Goal: Task Accomplishment & Management: Use online tool/utility

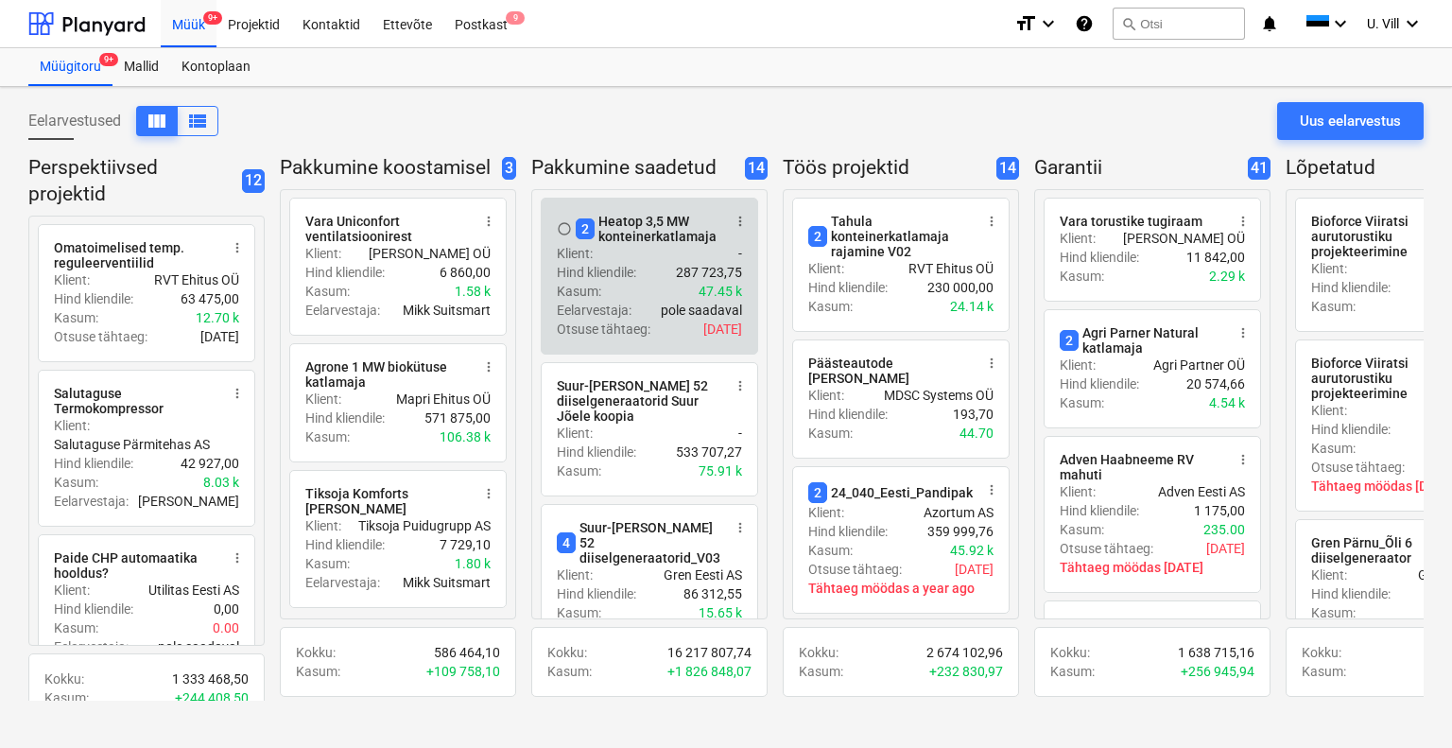
click at [626, 256] on div "Klient : -" at bounding box center [649, 253] width 185 height 19
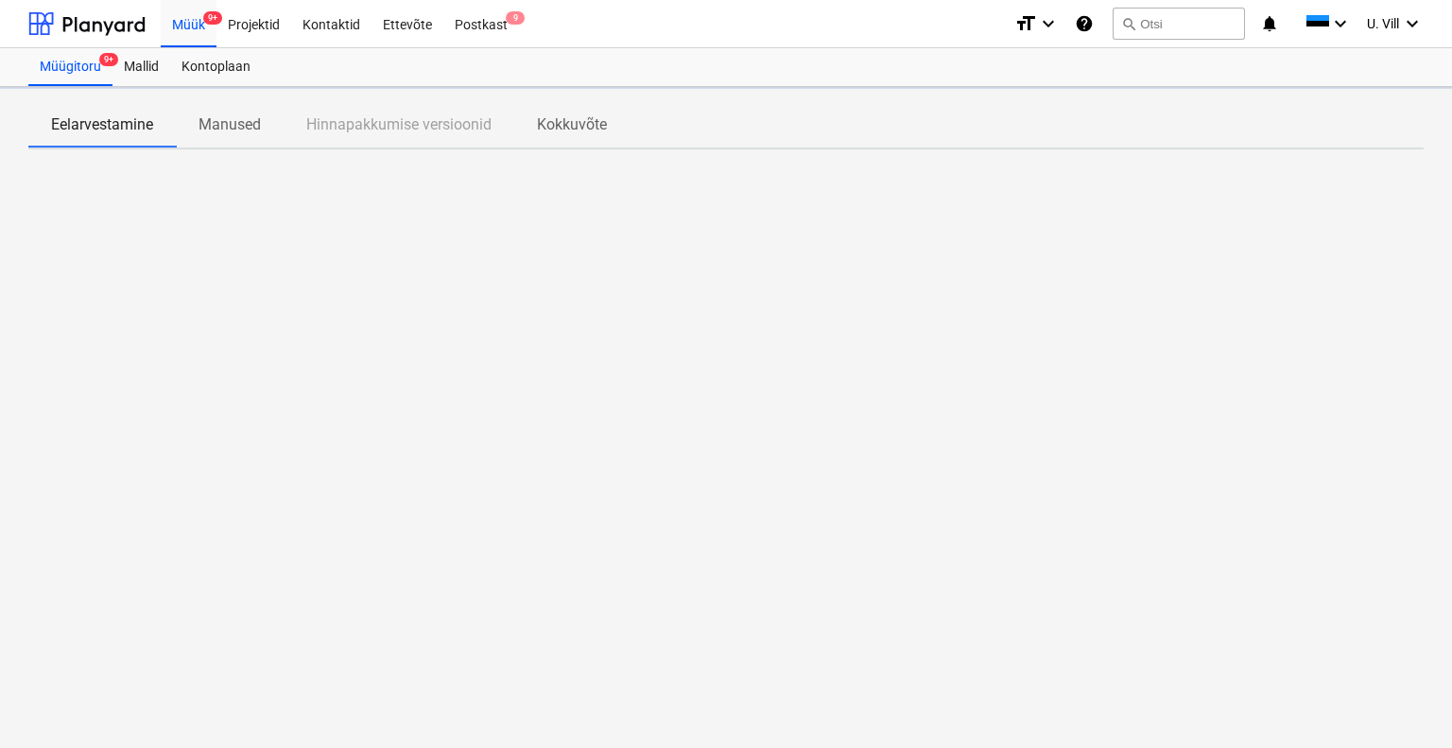
click at [626, 256] on div at bounding box center [725, 306] width 1395 height 284
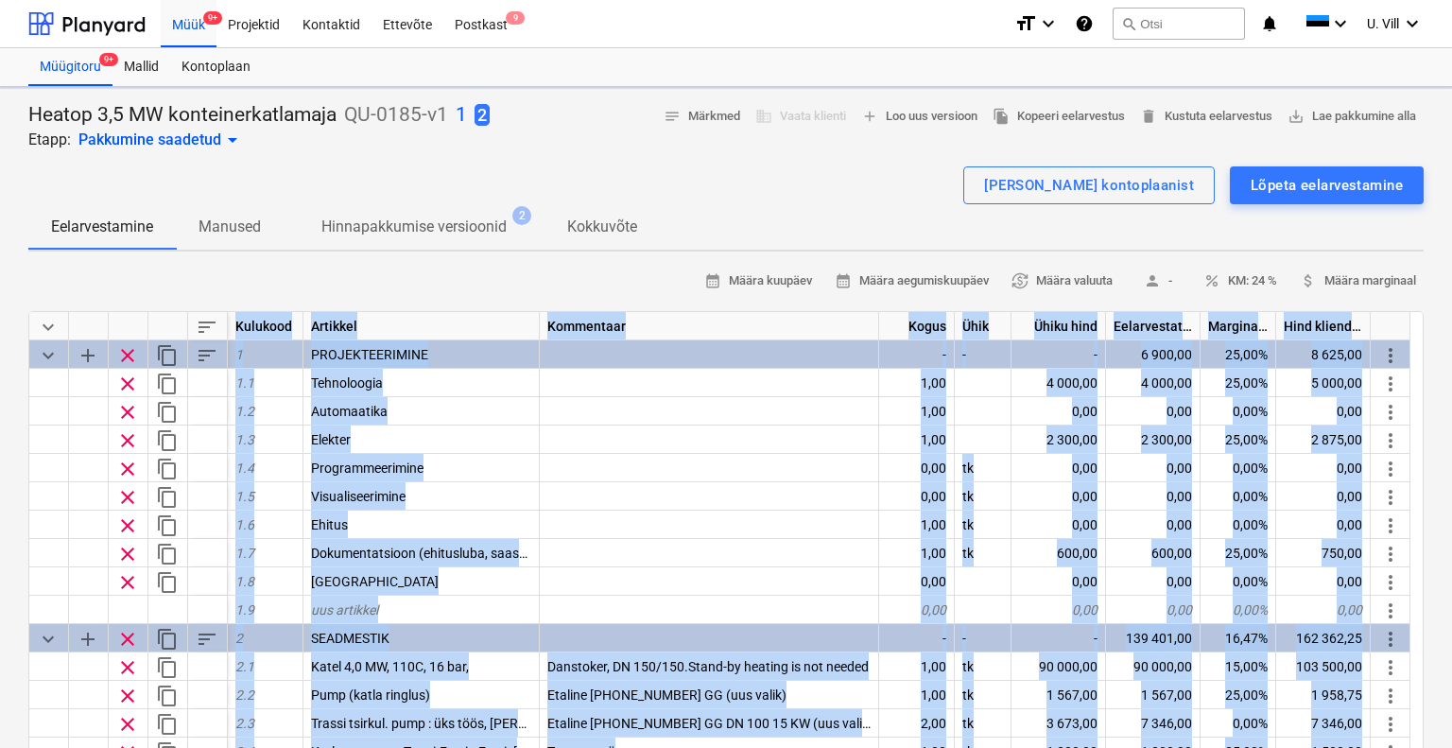
type textarea "x"
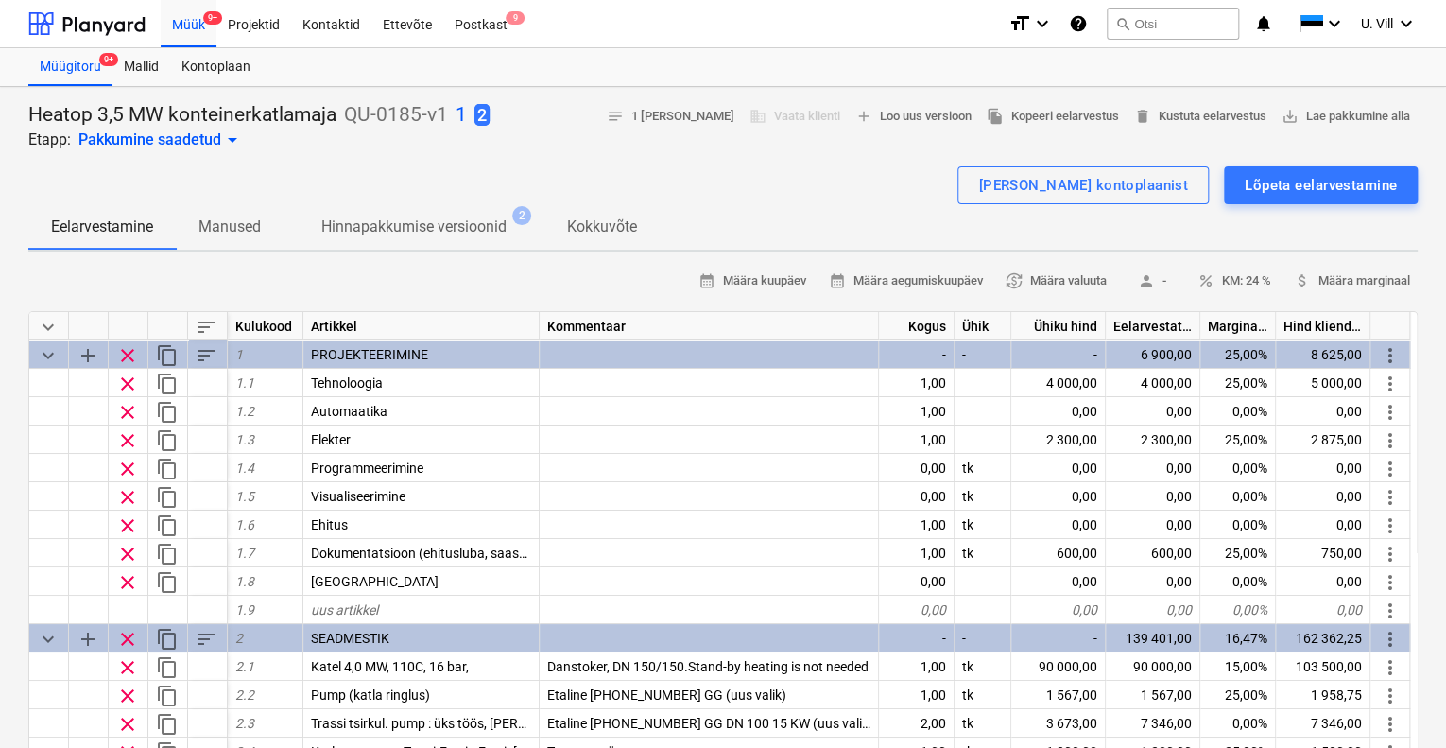
click at [749, 180] on div "[PERSON_NAME] kontoplaanist Lõpeta eelarvestamine" at bounding box center [722, 185] width 1389 height 38
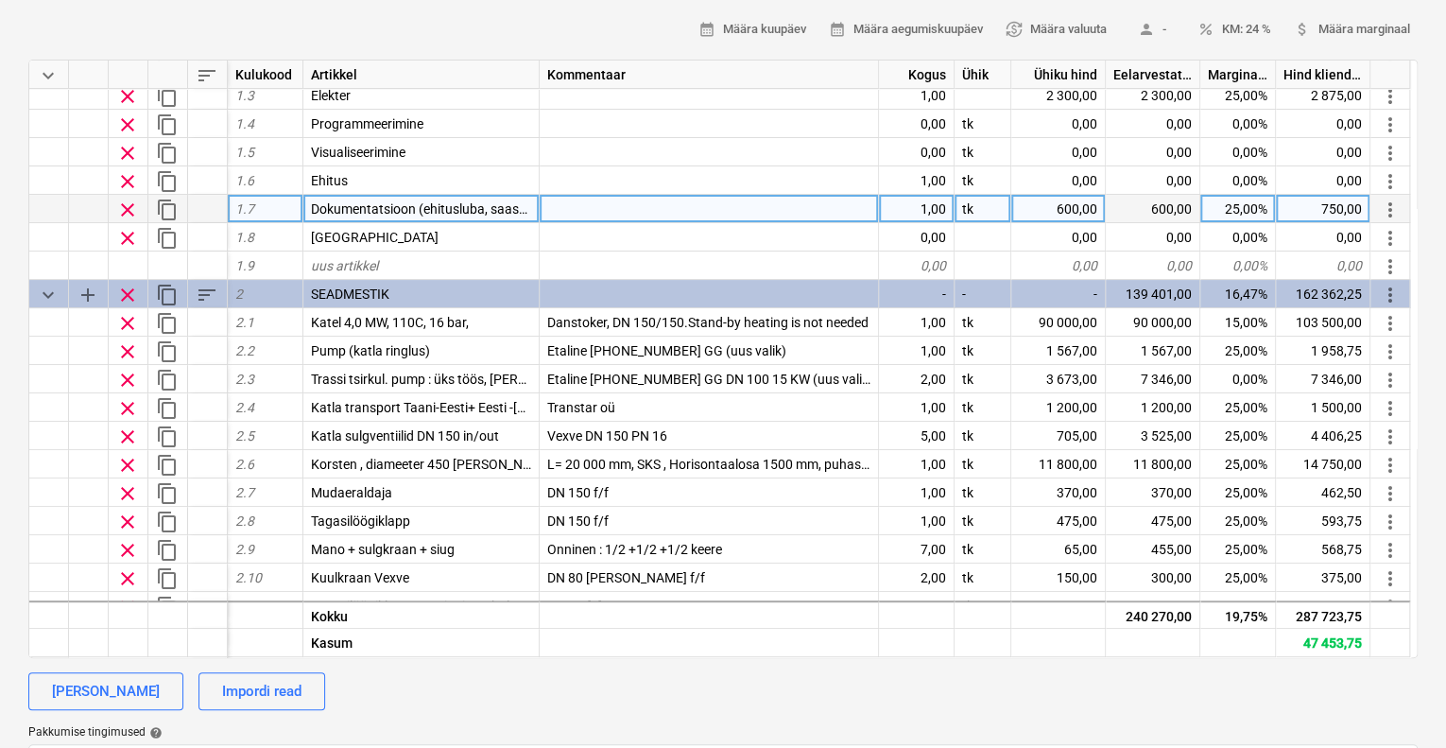
scroll to position [126, 0]
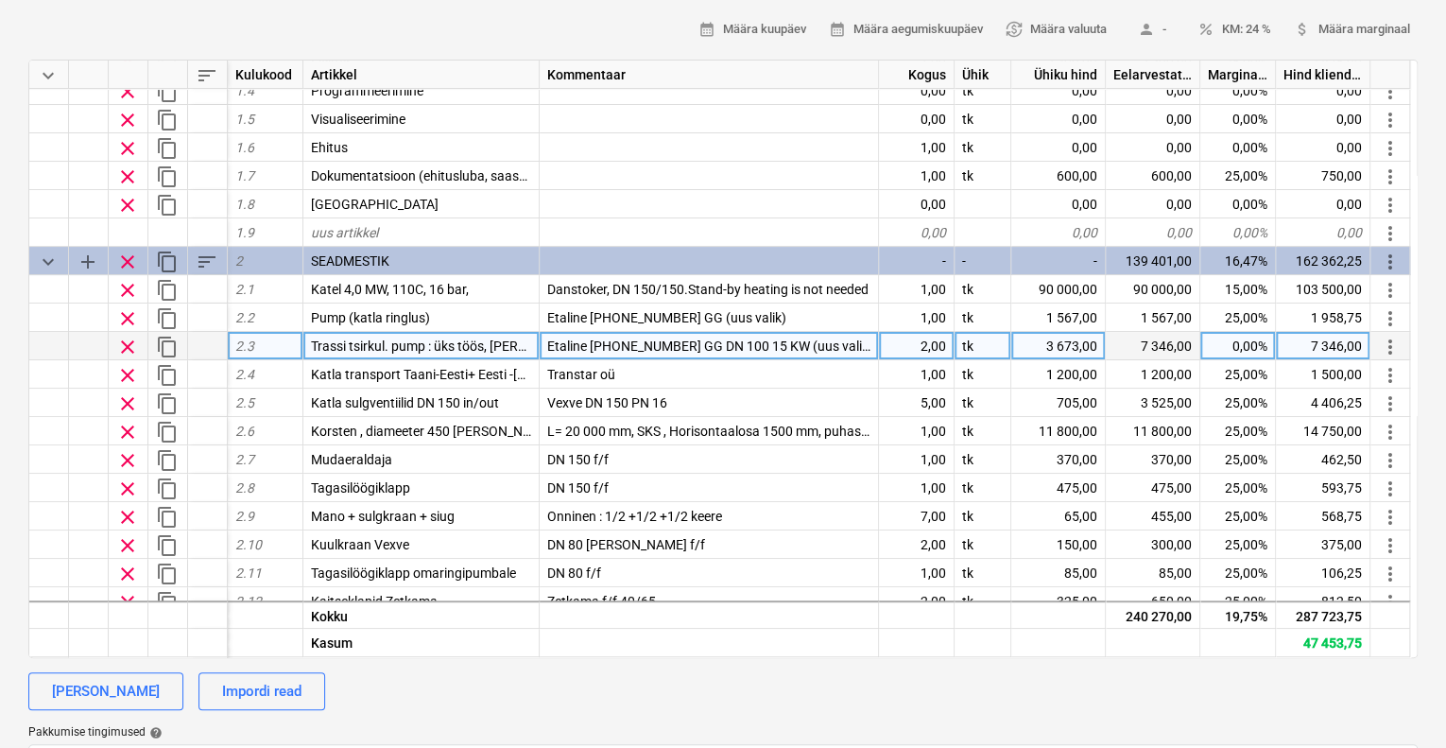
click at [849, 340] on span "Etaline [PHONE_NUMBER] GG DN 100 15 KW (uus valik +1)" at bounding box center [719, 345] width 344 height 15
click at [851, 342] on input "Etaline [PHONE_NUMBER] GG DN 100 15 KW (uus valik +1)" at bounding box center [709, 345] width 338 height 27
type input "Etaline [PHONE_NUMBER] GG DN 100 15 KW (uus valik +1 varu)"
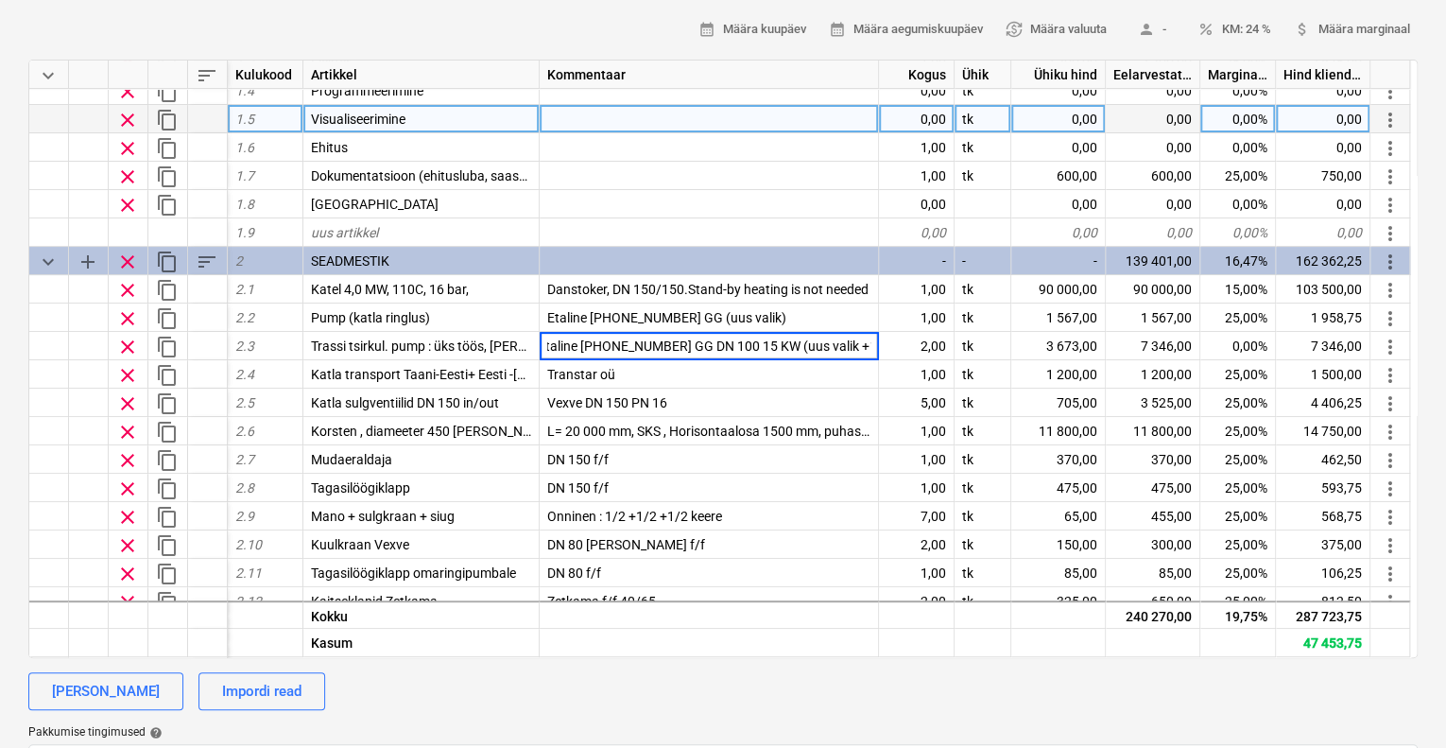
click at [764, 108] on div at bounding box center [709, 119] width 339 height 28
type textarea "x"
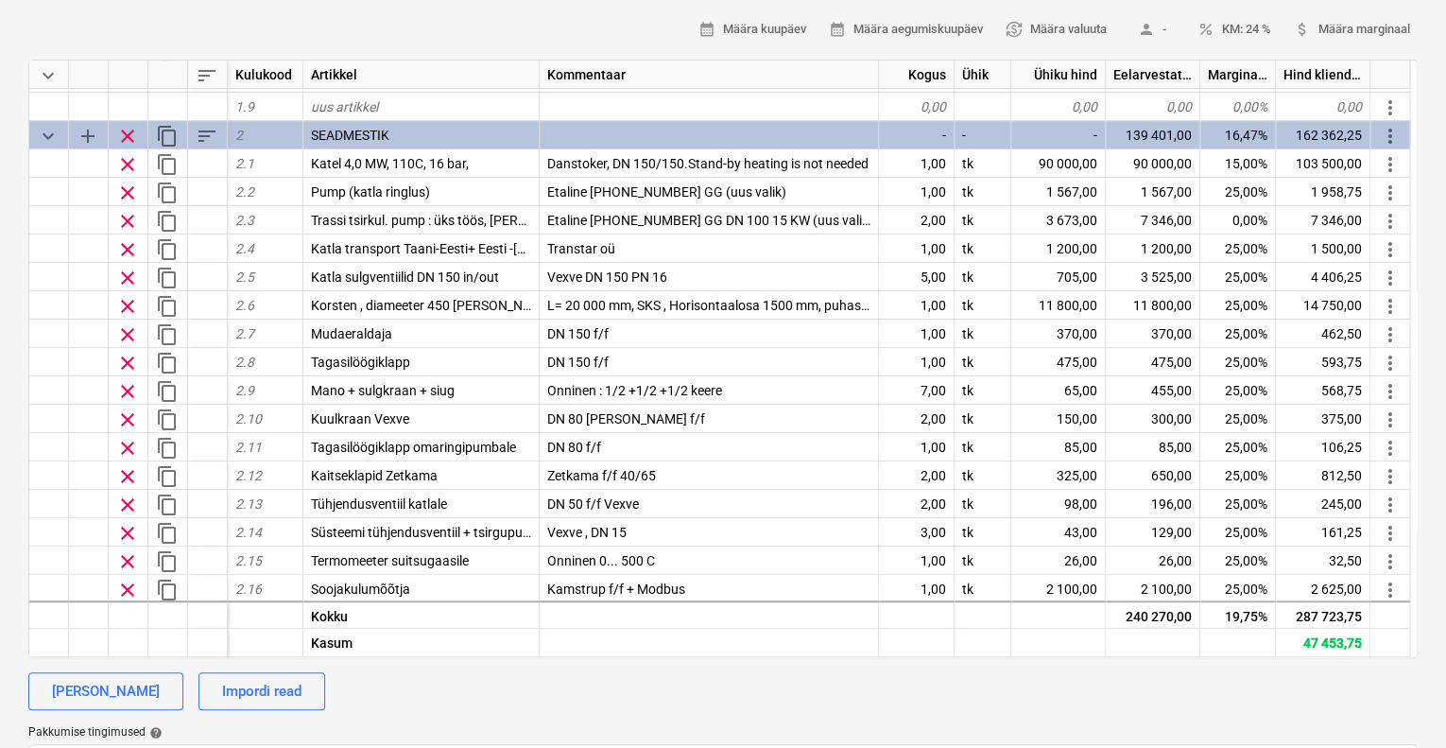
scroll to position [245, 0]
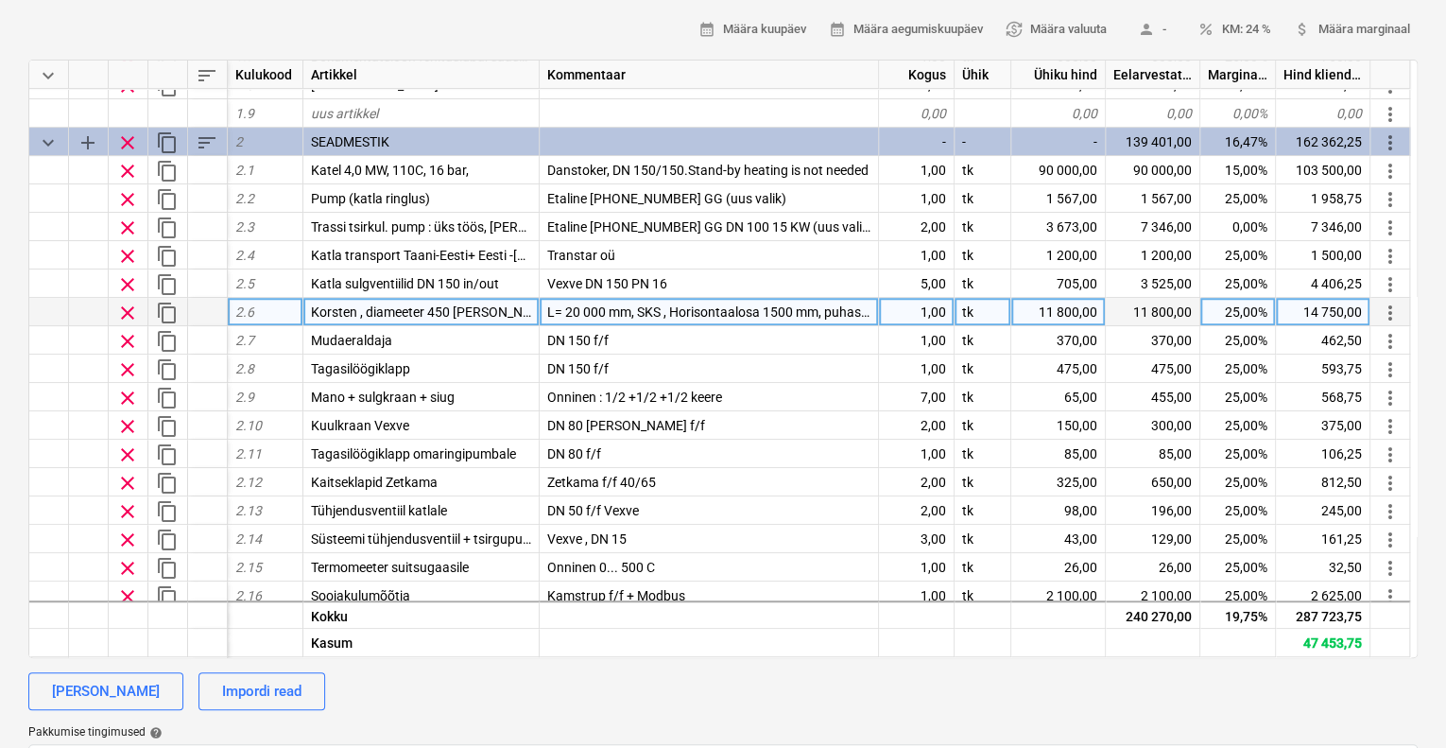
click at [937, 309] on div "1,00" at bounding box center [917, 312] width 76 height 28
click at [620, 18] on div "calendar_month Määra kuupäev calendar_month Määra aegumiskuupäev currency_excha…" at bounding box center [722, 29] width 1389 height 29
type textarea "x"
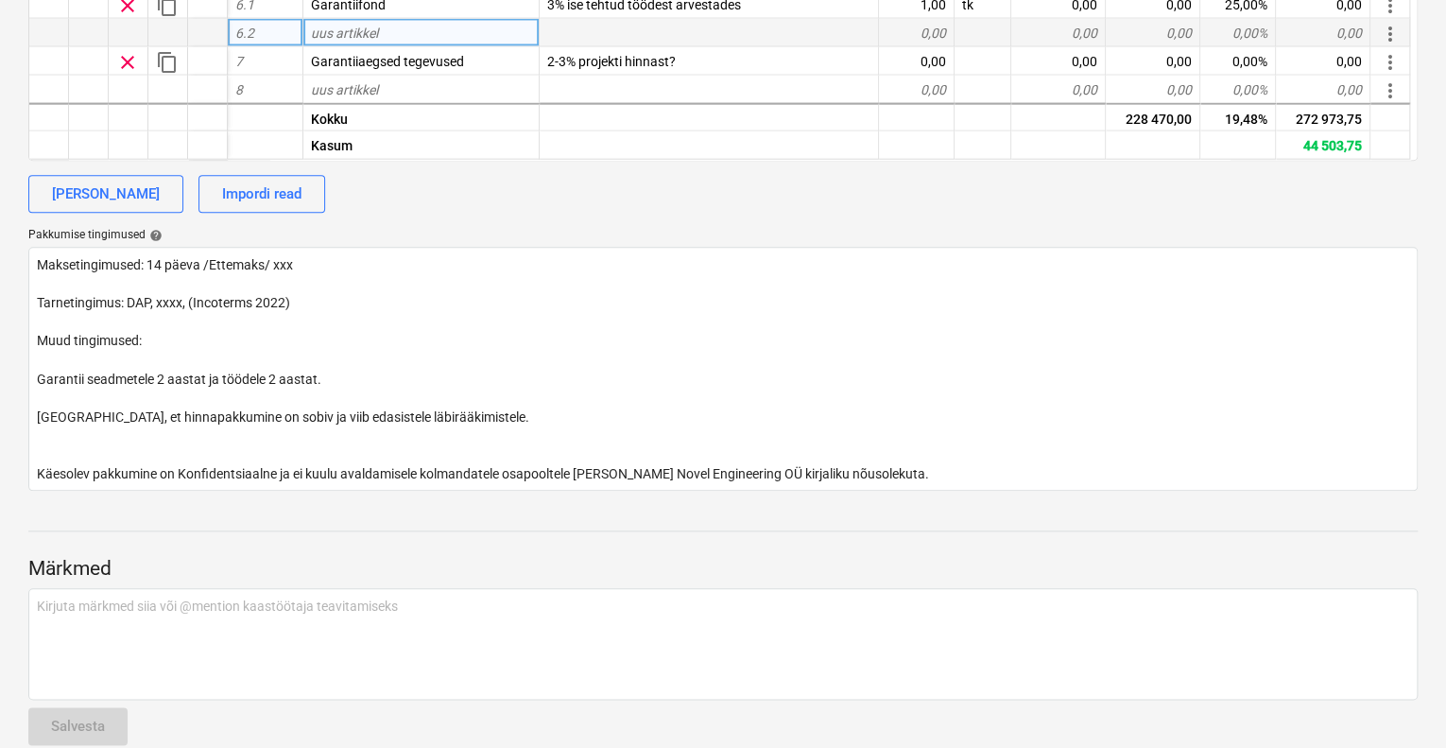
scroll to position [756, 0]
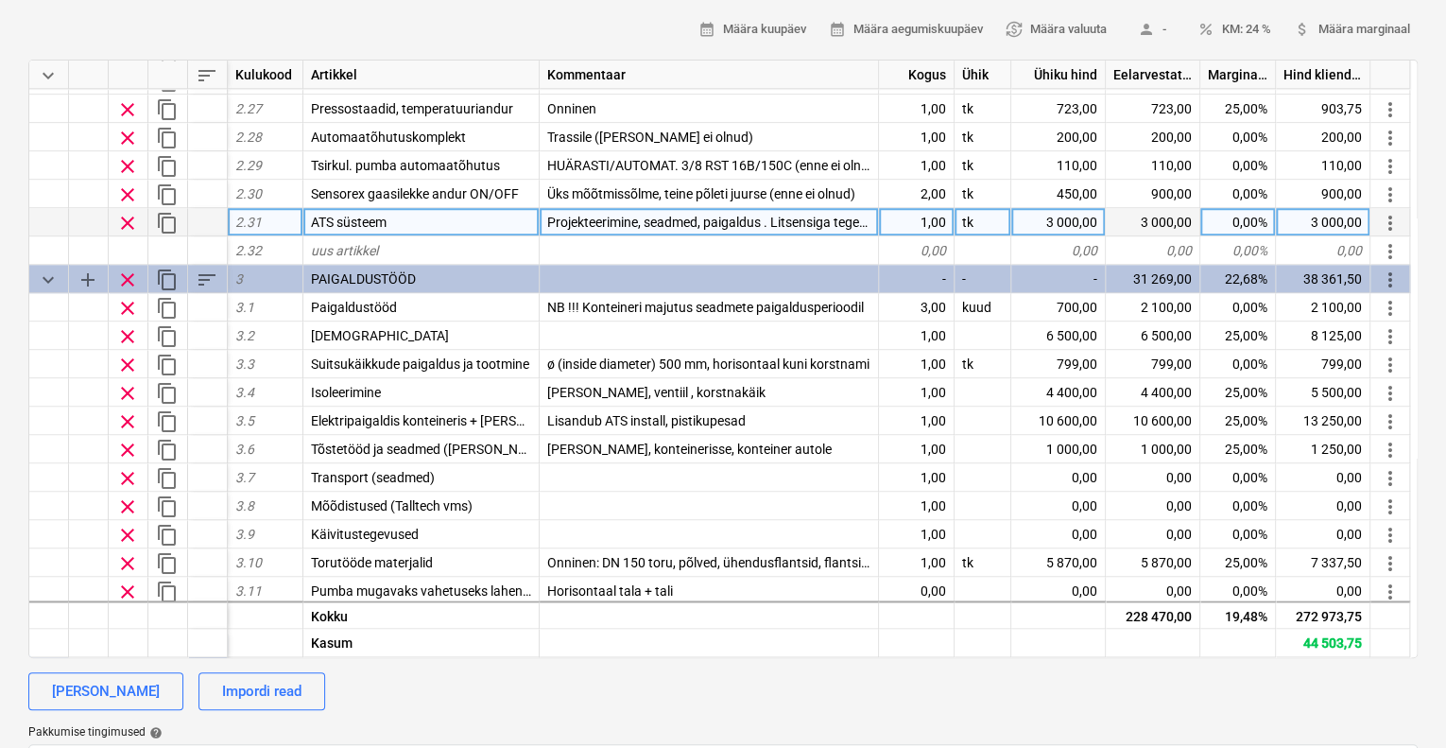
scroll to position [1008, 0]
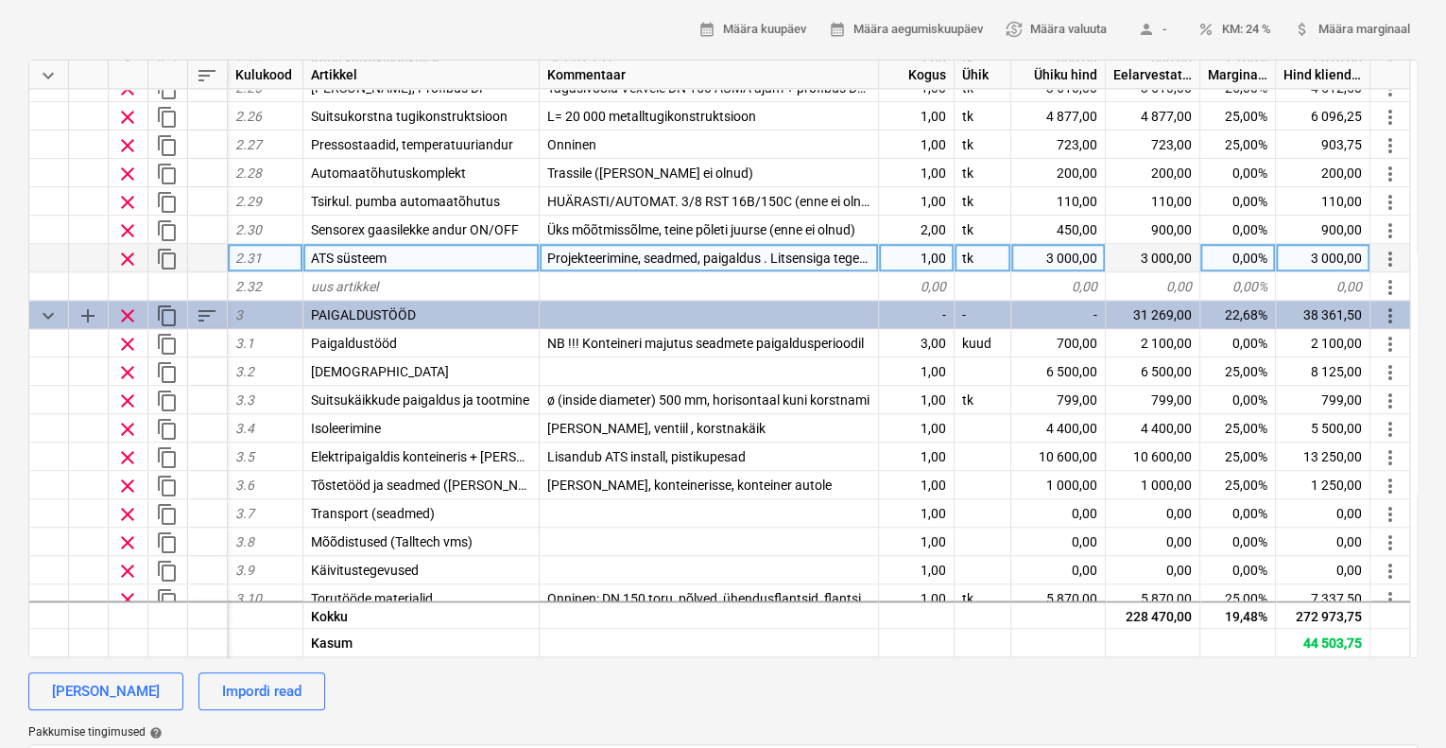
click at [1071, 252] on div "3 000,00" at bounding box center [1058, 258] width 95 height 28
type input "3350"
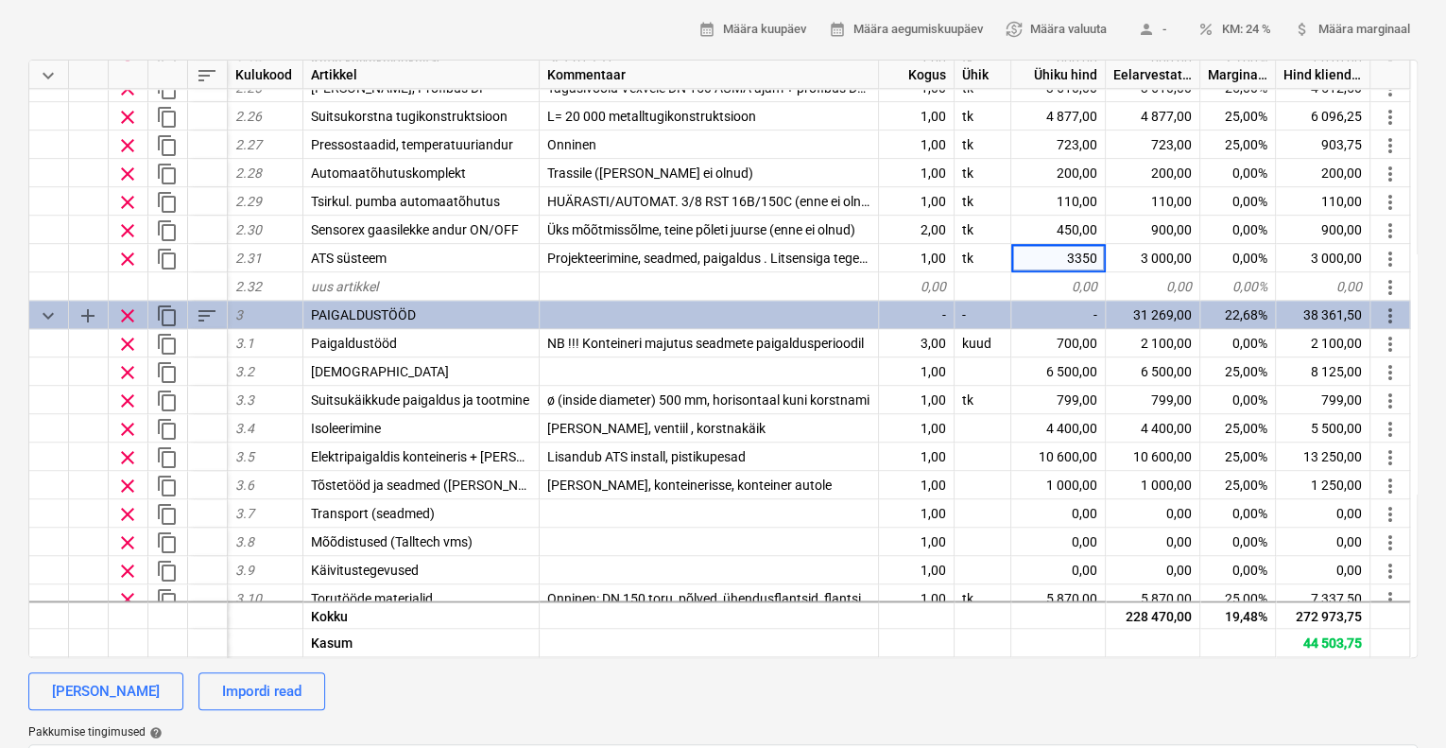
click at [482, 28] on div "calendar_month Määra kuupäev calendar_month Määra aegumiskuupäev currency_excha…" at bounding box center [722, 29] width 1389 height 29
type textarea "x"
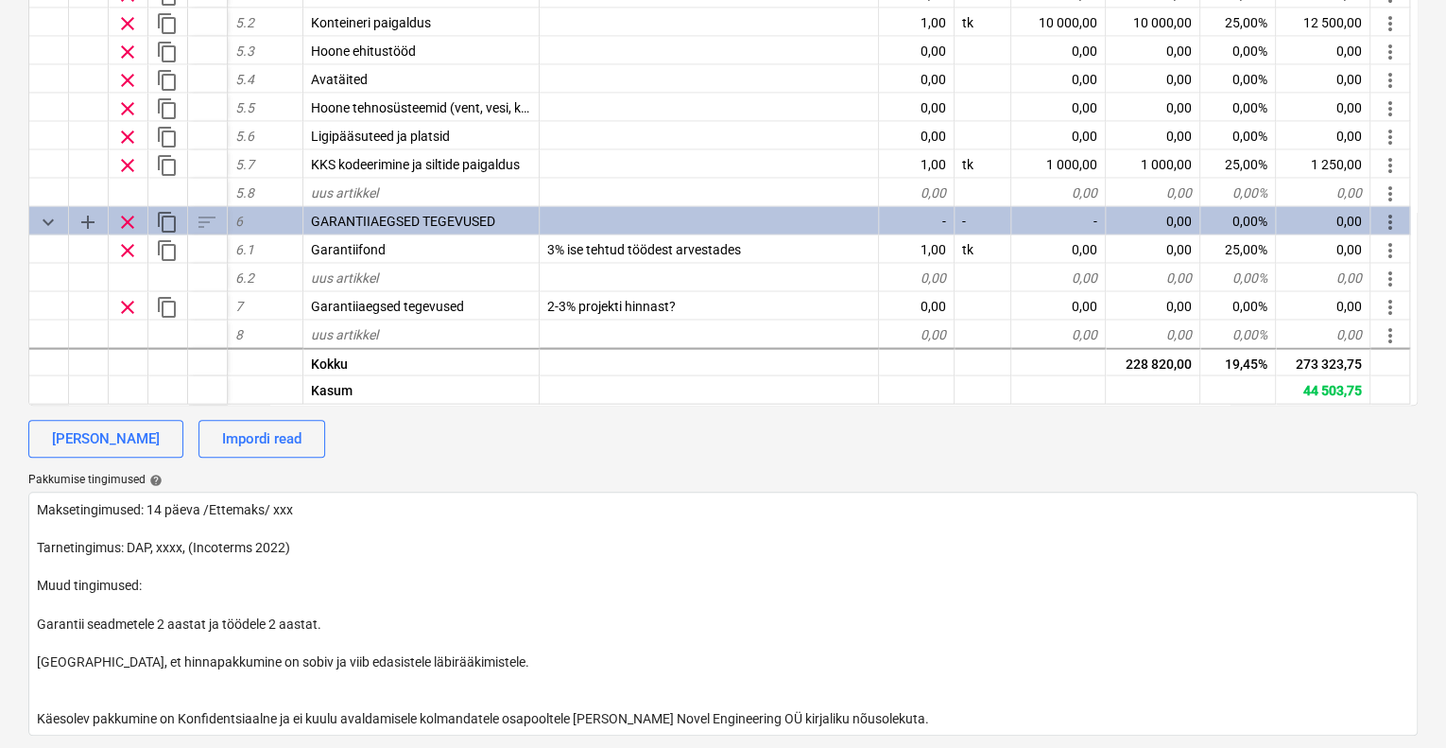
scroll to position [1505, 0]
